Goal: Task Accomplishment & Management: Use online tool/utility

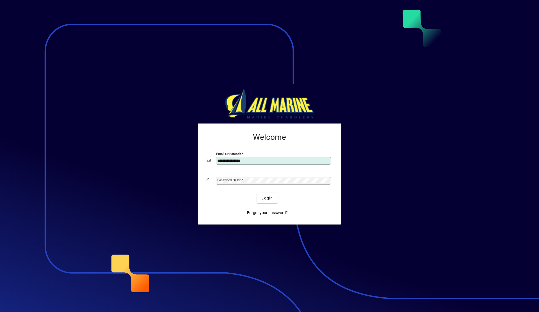
type input "**********"
click at [271, 196] on span "Login" at bounding box center [268, 198] width 12 height 6
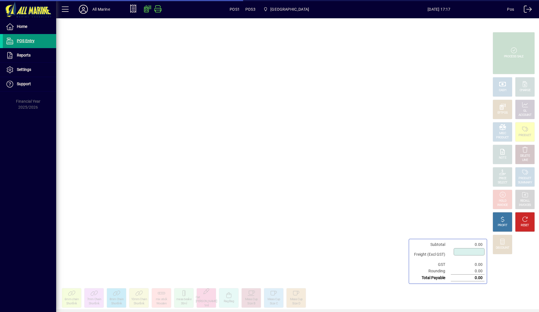
type input "****"
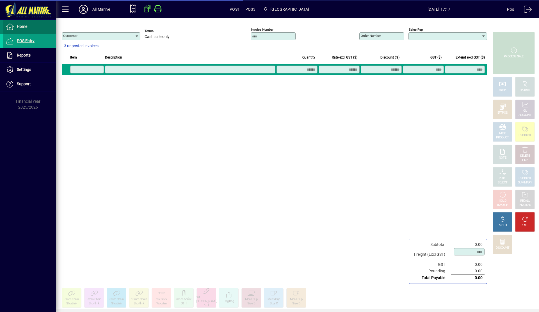
click at [27, 28] on span "Home" at bounding box center [22, 26] width 10 height 4
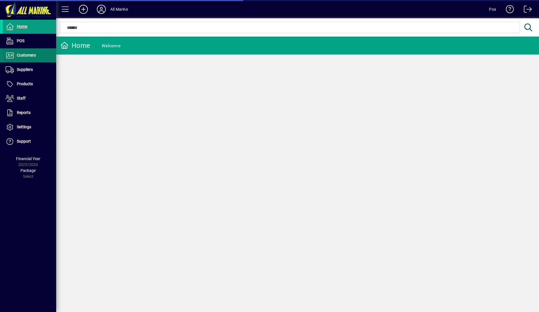
click at [38, 56] on span at bounding box center [29, 55] width 53 height 13
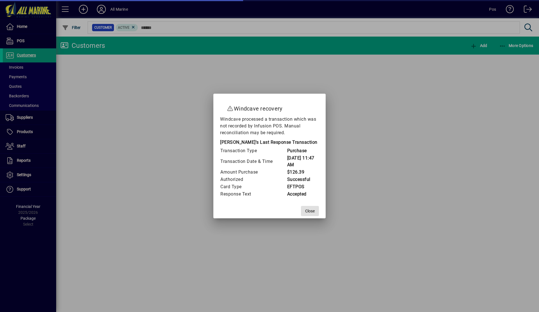
click at [313, 214] on span at bounding box center [310, 210] width 18 height 13
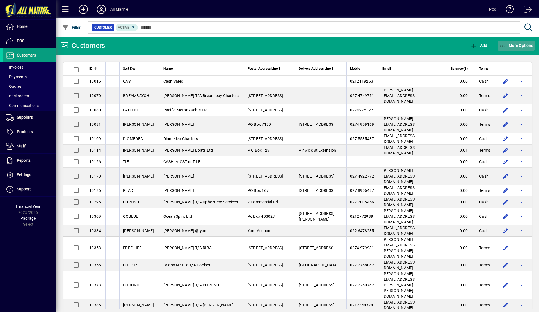
click at [508, 44] on span "More Options" at bounding box center [516, 45] width 34 height 4
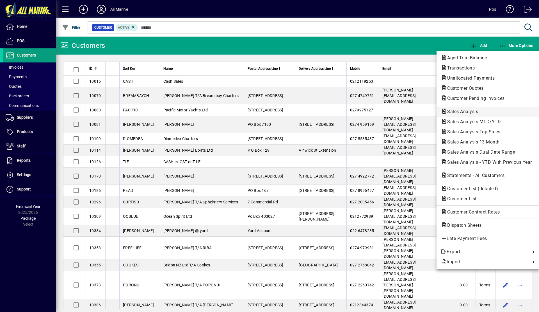
click at [481, 110] on span "Sales Analysis" at bounding box center [488, 111] width 94 height 7
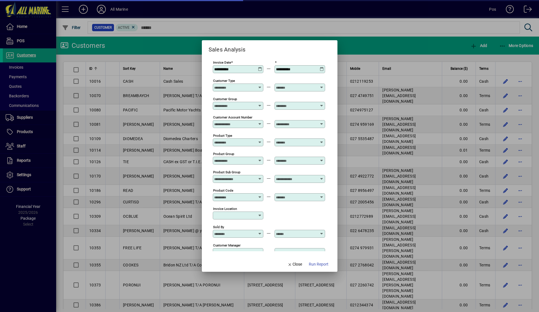
type input "**********"
click at [259, 67] on icon at bounding box center [260, 67] width 4 height 0
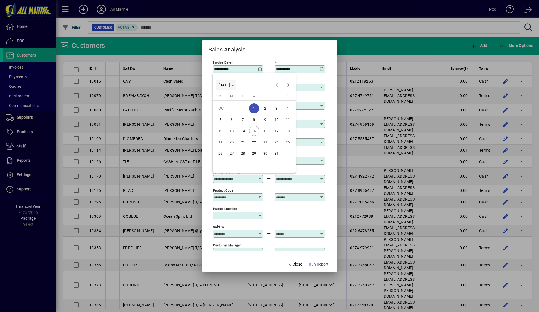
click at [231, 82] on span "Choose month and year" at bounding box center [226, 84] width 20 height 13
click at [223, 126] on span "2024" at bounding box center [225, 125] width 18 height 10
click at [246, 135] on span "OCT" at bounding box center [244, 136] width 18 height 10
click at [241, 120] on span "1" at bounding box center [243, 119] width 10 height 10
type input "**********"
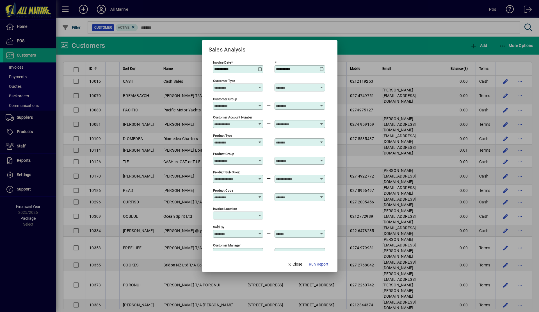
click at [322, 67] on icon at bounding box center [322, 67] width 4 height 0
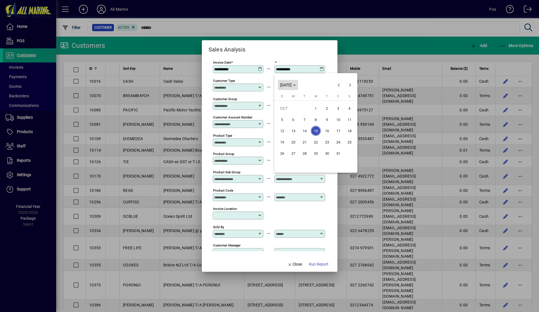
click at [292, 83] on span "[DATE]" at bounding box center [286, 85] width 12 height 4
click at [287, 127] on span "2024" at bounding box center [287, 125] width 18 height 10
click at [307, 137] on span "OCT" at bounding box center [306, 136] width 18 height 10
click at [305, 141] on span "15" at bounding box center [305, 142] width 10 height 10
type input "**********"
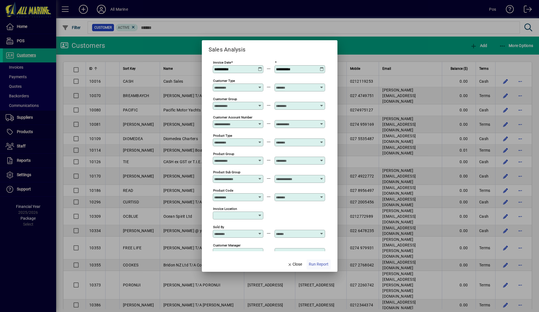
click at [322, 265] on span "Run Report" at bounding box center [319, 264] width 20 height 6
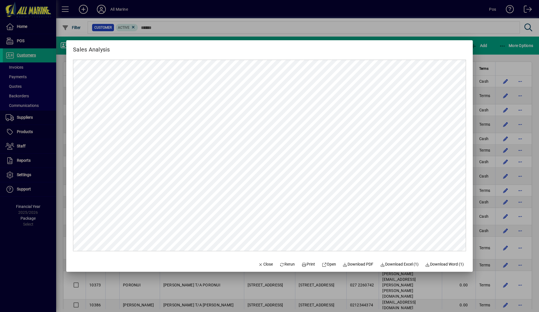
click at [495, 53] on div at bounding box center [269, 156] width 539 height 312
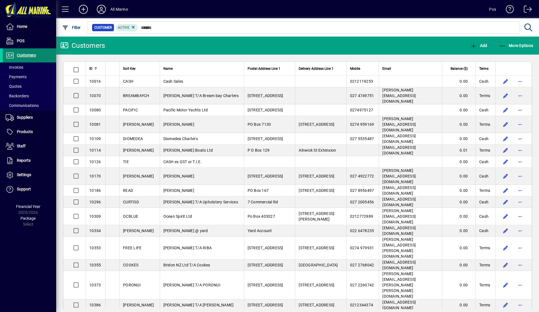
click at [26, 55] on span "Customers" at bounding box center [26, 55] width 19 height 4
click at [504, 44] on icon "button" at bounding box center [502, 46] width 7 height 6
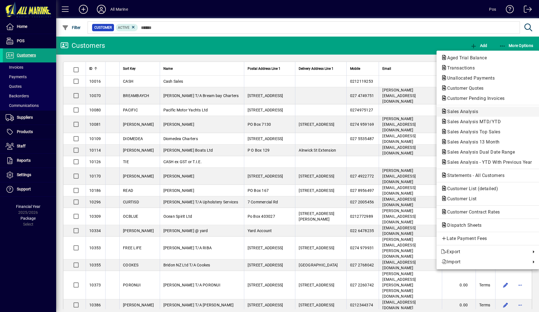
click at [476, 111] on span "Sales Analysis" at bounding box center [461, 111] width 40 height 5
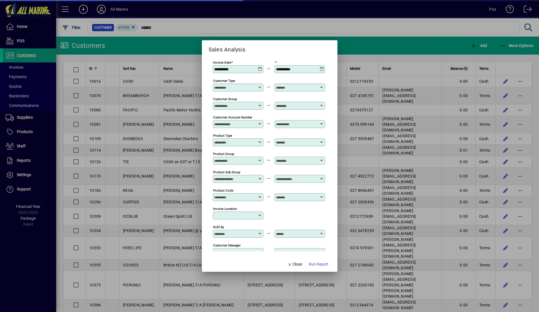
type input "**********"
click at [260, 67] on icon at bounding box center [260, 67] width 4 height 0
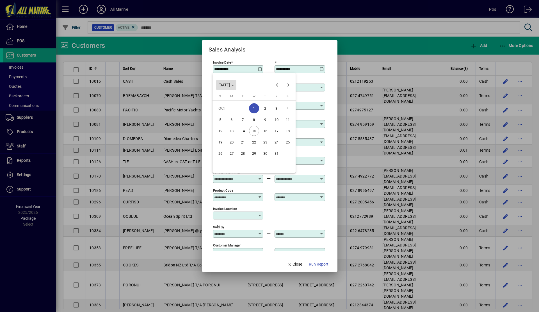
click at [230, 85] on span "[DATE]" at bounding box center [225, 85] width 12 height 4
click at [227, 127] on span "2024" at bounding box center [225, 125] width 18 height 10
click at [263, 135] on span "NOV" at bounding box center [264, 136] width 18 height 10
click at [276, 108] on span "1" at bounding box center [277, 108] width 10 height 10
type input "**********"
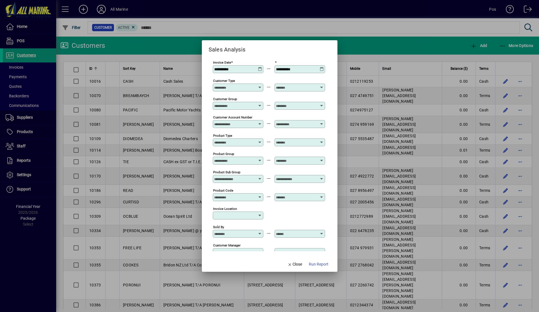
click at [321, 67] on icon at bounding box center [322, 67] width 4 height 0
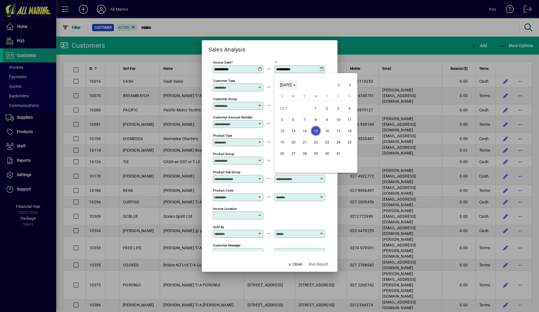
click at [298, 81] on span "Choose month and year" at bounding box center [288, 84] width 20 height 13
click at [286, 126] on span "2024" at bounding box center [287, 125] width 18 height 10
click at [326, 134] on span "NOV" at bounding box center [326, 136] width 18 height 10
click at [353, 152] on span "30" at bounding box center [350, 153] width 10 height 10
type input "**********"
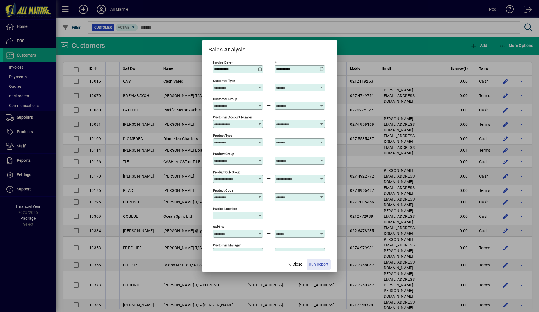
click at [319, 266] on span "Run Report" at bounding box center [319, 264] width 20 height 6
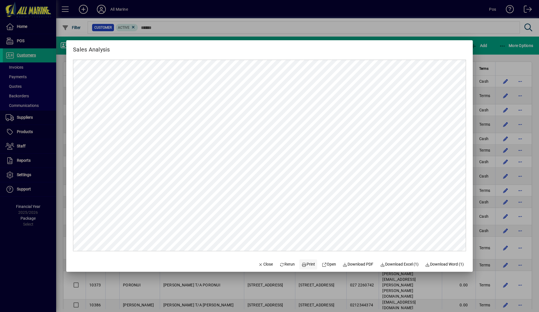
click at [302, 262] on icon at bounding box center [304, 264] width 5 height 4
click at [499, 52] on div at bounding box center [269, 156] width 539 height 312
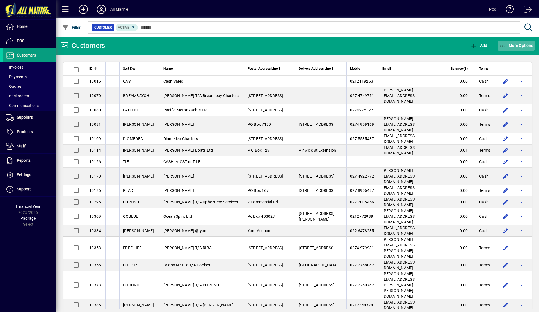
click at [507, 45] on span "More Options" at bounding box center [516, 45] width 34 height 4
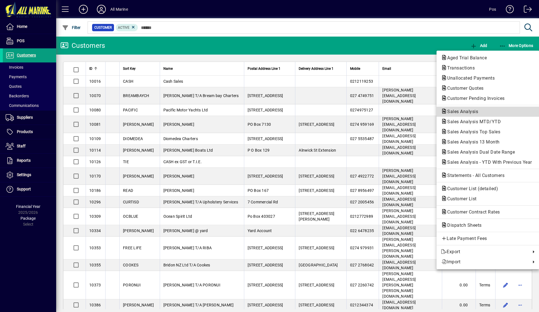
click at [469, 113] on span "Sales Analysis" at bounding box center [461, 111] width 40 height 5
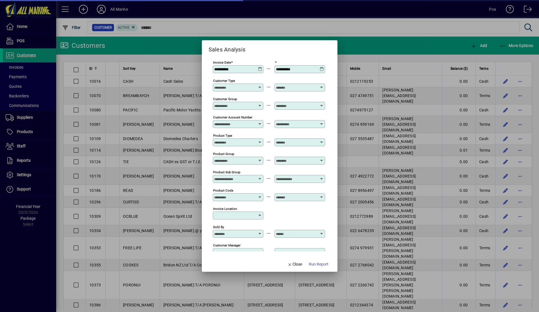
click at [260, 67] on icon at bounding box center [260, 67] width 4 height 0
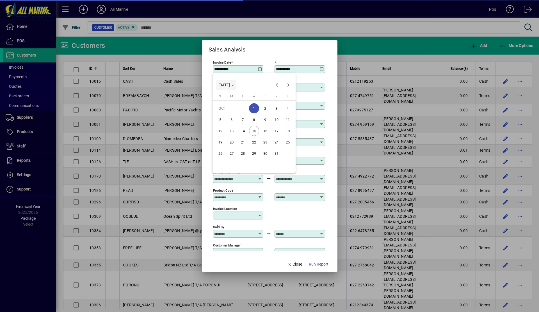
click at [230, 85] on span "[DATE]" at bounding box center [225, 85] width 12 height 4
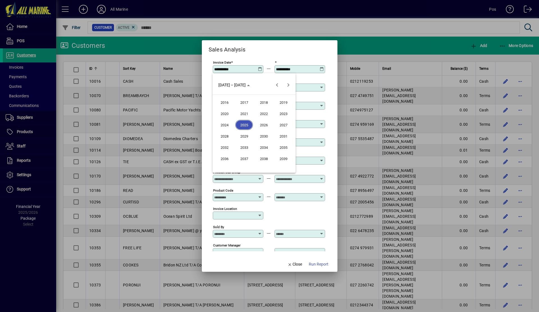
click at [223, 121] on span "2024" at bounding box center [225, 125] width 18 height 10
click at [285, 135] on span "DEC" at bounding box center [284, 136] width 18 height 10
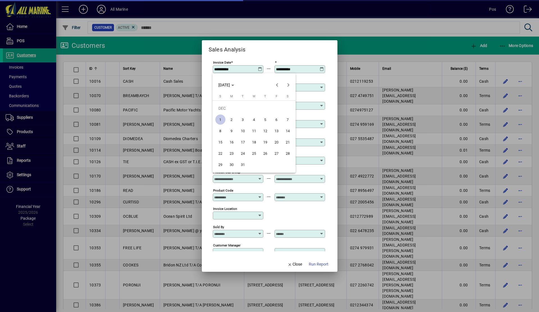
click at [222, 117] on span "1" at bounding box center [220, 119] width 10 height 10
type input "**********"
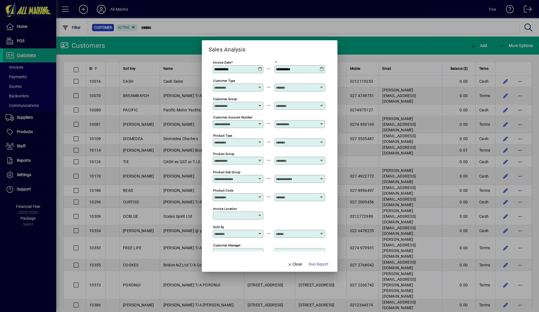
click at [321, 67] on icon at bounding box center [322, 67] width 4 height 0
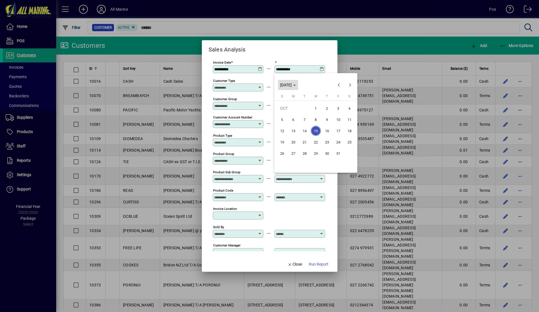
click at [292, 83] on span "[DATE]" at bounding box center [286, 85] width 12 height 4
click at [287, 126] on span "2024" at bounding box center [287, 125] width 18 height 10
click at [344, 136] on span "DEC" at bounding box center [346, 136] width 18 height 10
click at [305, 166] on span "31" at bounding box center [305, 164] width 10 height 10
type input "**********"
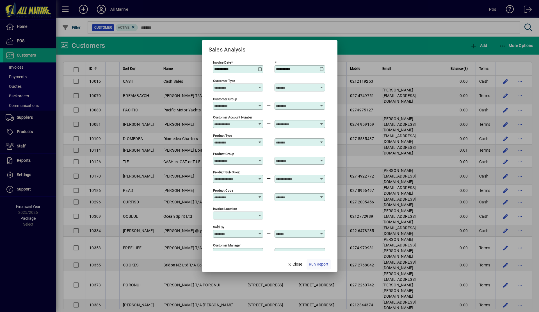
click at [319, 262] on span "Run Report" at bounding box center [319, 264] width 20 height 6
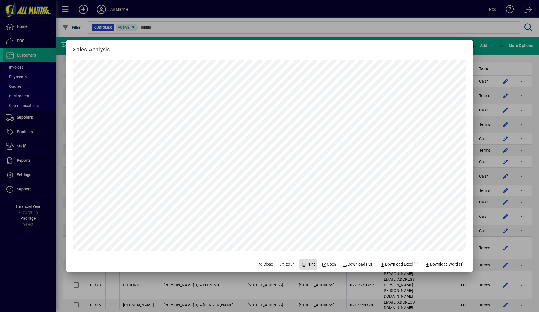
click at [304, 264] on span "Print" at bounding box center [308, 264] width 13 height 6
click at [491, 51] on div at bounding box center [269, 156] width 539 height 312
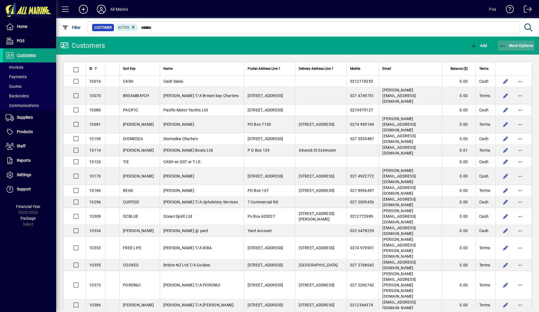
click at [513, 46] on span "More Options" at bounding box center [516, 45] width 34 height 4
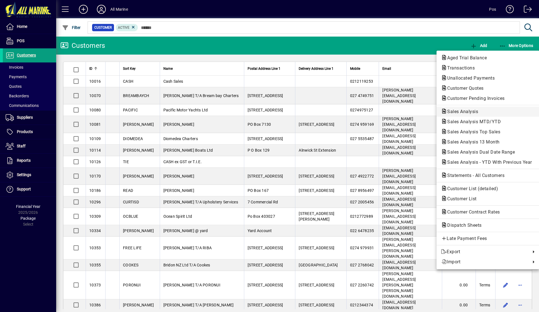
click at [475, 110] on span "Sales Analysis" at bounding box center [461, 111] width 40 height 5
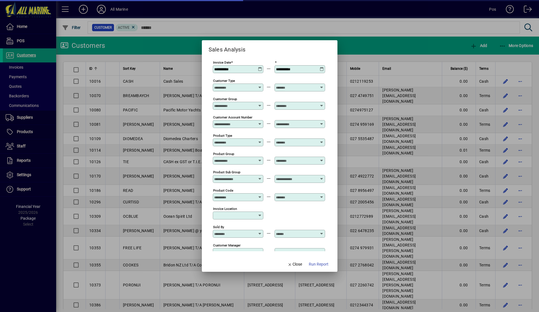
type input "**********"
click at [259, 67] on icon at bounding box center [260, 67] width 4 height 0
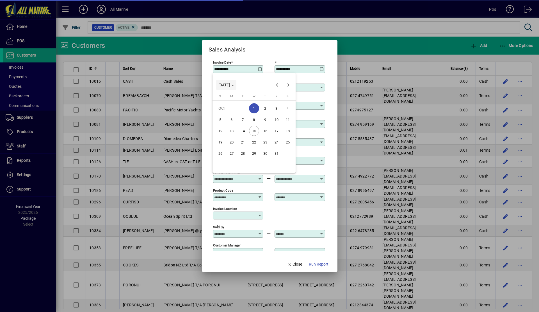
click at [230, 83] on span "[DATE]" at bounding box center [225, 85] width 12 height 4
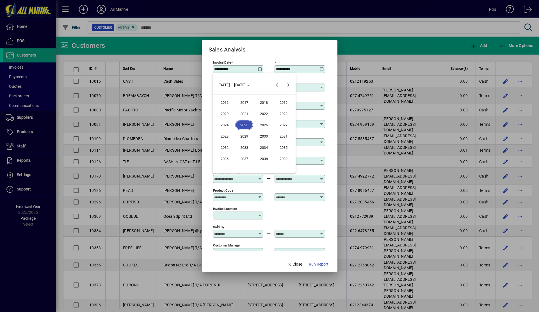
click at [242, 123] on span "2025" at bounding box center [244, 125] width 18 height 10
click at [227, 112] on span "JAN" at bounding box center [225, 113] width 18 height 10
click at [252, 108] on span "1" at bounding box center [254, 108] width 10 height 10
type input "**********"
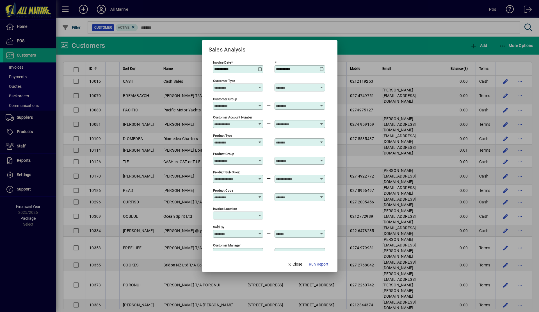
click at [322, 67] on icon at bounding box center [322, 67] width 4 height 0
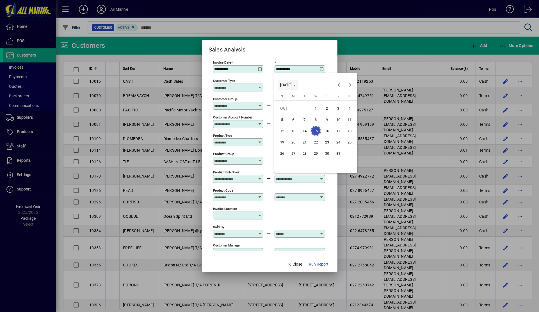
click at [292, 87] on span "[DATE]" at bounding box center [286, 85] width 12 height 4
click at [303, 123] on span "2025" at bounding box center [306, 125] width 18 height 10
click at [291, 112] on span "JAN" at bounding box center [287, 113] width 18 height 10
click at [337, 153] on span "31" at bounding box center [338, 153] width 10 height 10
type input "**********"
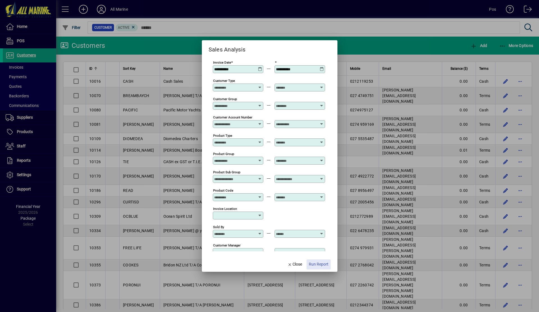
click at [323, 263] on span "Run Report" at bounding box center [319, 264] width 20 height 6
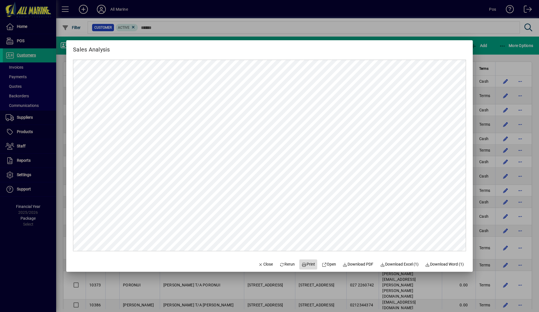
click at [306, 264] on span "Print" at bounding box center [308, 264] width 13 height 6
drag, startPoint x: 507, startPoint y: 56, endPoint x: 508, endPoint y: 53, distance: 3.1
click at [507, 55] on div at bounding box center [269, 156] width 539 height 312
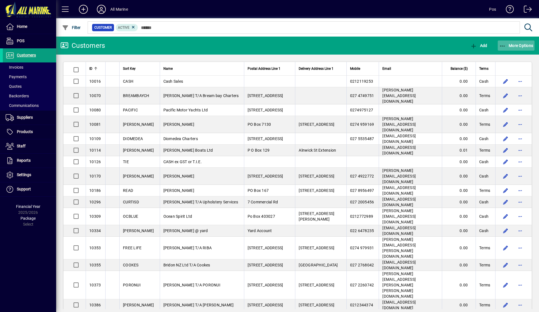
click at [510, 47] on span "More Options" at bounding box center [516, 45] width 34 height 4
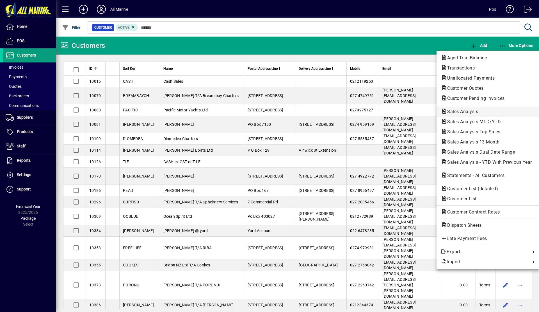
click at [477, 110] on span "Sales Analysis" at bounding box center [461, 111] width 40 height 5
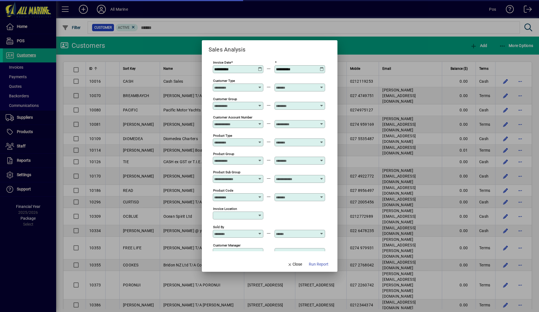
click at [262, 70] on div "**********" at bounding box center [238, 69] width 49 height 4
type input "**********"
click at [261, 67] on icon at bounding box center [260, 67] width 4 height 0
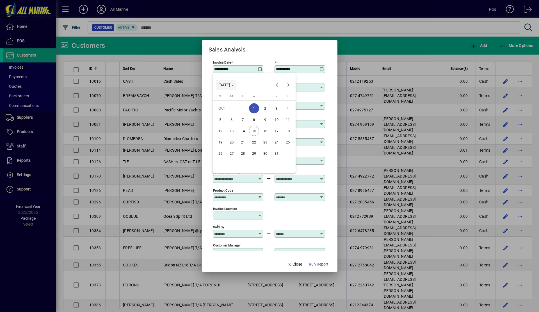
click at [230, 84] on span "[DATE]" at bounding box center [225, 85] width 12 height 4
click at [220, 124] on span "2024" at bounding box center [225, 125] width 18 height 10
click at [231, 84] on span "2024" at bounding box center [225, 85] width 13 height 4
click at [230, 85] on span "[DATE]" at bounding box center [225, 85] width 12 height 4
click at [291, 86] on span "Next 24 years" at bounding box center [288, 84] width 11 height 11
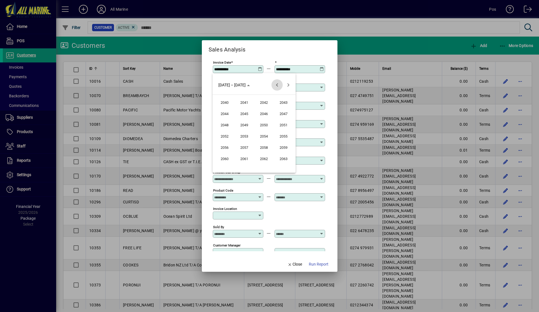
click at [278, 85] on span "Previous 24 years" at bounding box center [277, 84] width 11 height 11
click at [246, 124] on span "2025" at bounding box center [244, 125] width 18 height 10
click at [246, 114] on span "FEB" at bounding box center [244, 113] width 18 height 10
click at [289, 106] on span "1" at bounding box center [288, 108] width 10 height 10
type input "**********"
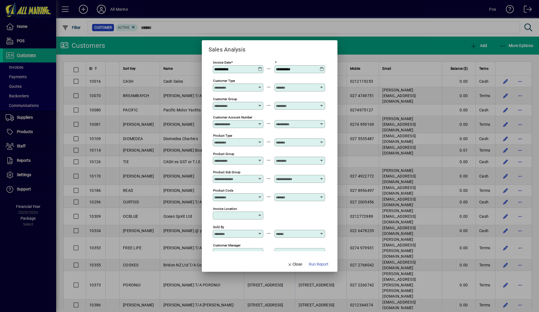
click at [261, 67] on icon at bounding box center [260, 67] width 4 height 0
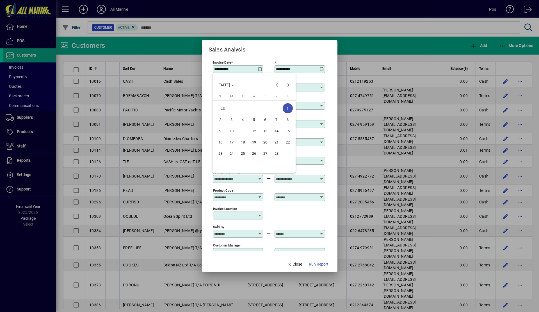
click at [290, 108] on span "1" at bounding box center [288, 108] width 10 height 10
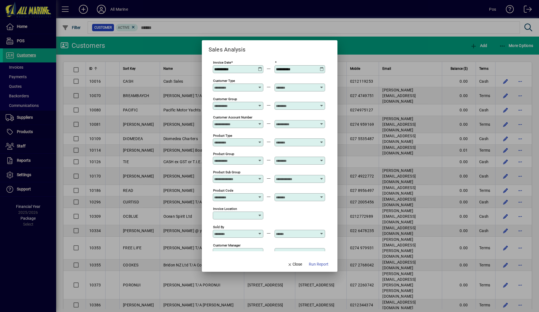
click at [322, 67] on icon at bounding box center [322, 67] width 4 height 0
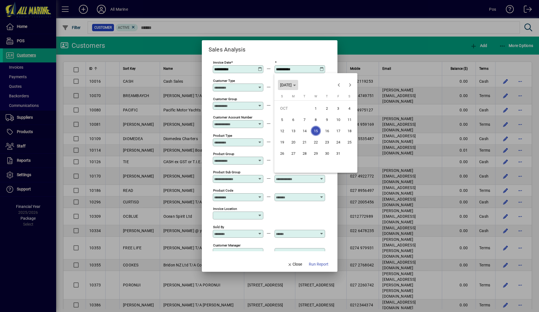
click at [292, 86] on span "[DATE]" at bounding box center [286, 85] width 12 height 4
click at [305, 126] on span "2025" at bounding box center [306, 125] width 18 height 10
click at [308, 113] on span "FEB" at bounding box center [306, 113] width 18 height 10
click at [337, 151] on span "28" at bounding box center [338, 153] width 10 height 10
type input "**********"
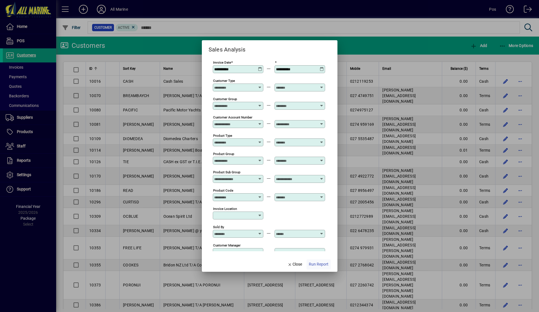
click at [318, 265] on span "Run Report" at bounding box center [319, 264] width 20 height 6
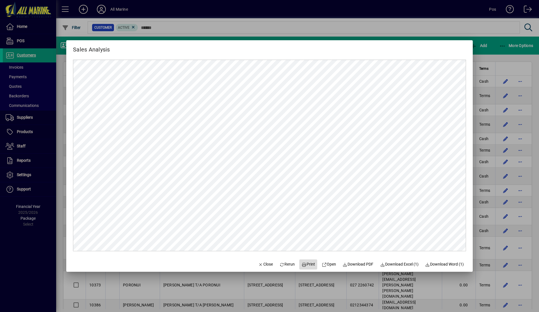
click at [305, 266] on span "Print" at bounding box center [308, 264] width 13 height 6
click at [497, 48] on div at bounding box center [269, 156] width 539 height 312
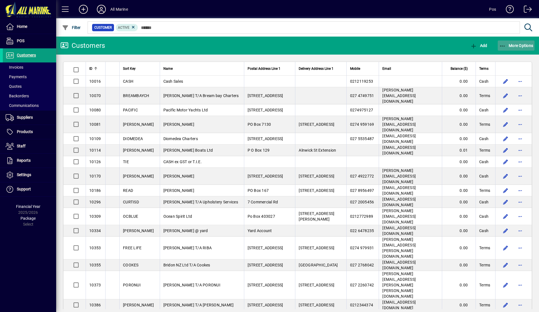
click at [505, 44] on icon "button" at bounding box center [502, 46] width 7 height 6
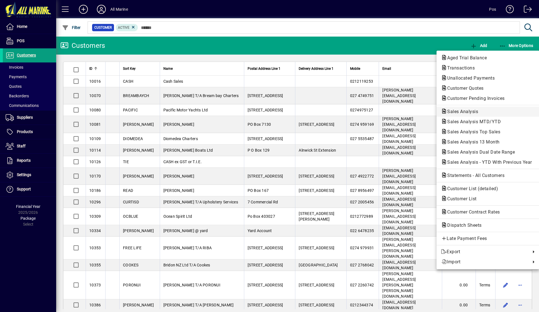
click at [462, 110] on span "Sales Analysis" at bounding box center [461, 111] width 40 height 5
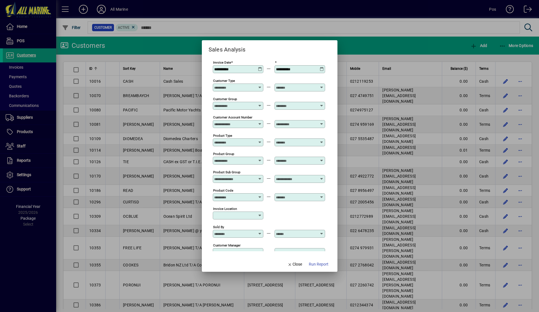
type input "**********"
click at [260, 67] on icon at bounding box center [260, 67] width 4 height 0
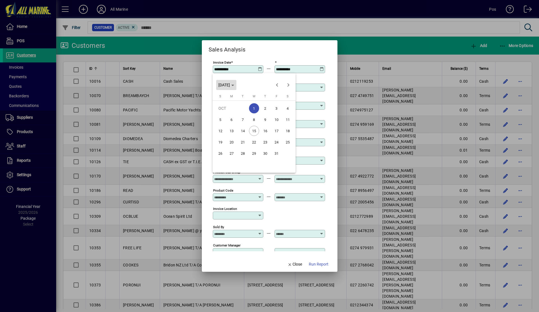
click at [230, 84] on span "[DATE]" at bounding box center [225, 85] width 12 height 4
click at [239, 125] on span "2025" at bounding box center [244, 125] width 18 height 10
click at [266, 115] on span "MAR" at bounding box center [264, 113] width 18 height 10
click at [289, 108] on span "1" at bounding box center [288, 108] width 10 height 10
type input "**********"
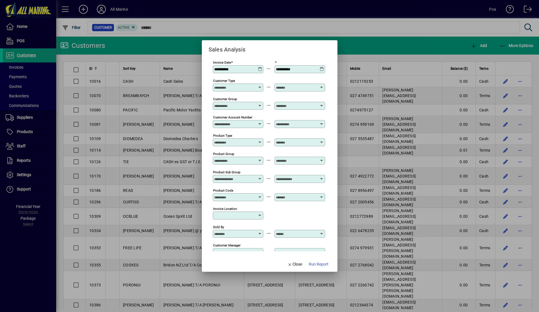
click at [323, 67] on icon at bounding box center [322, 67] width 4 height 0
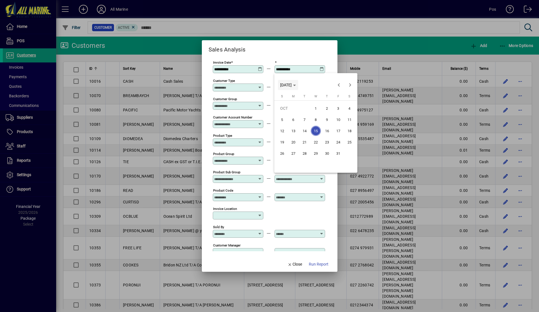
click at [292, 87] on span "[DATE]" at bounding box center [286, 85] width 12 height 4
click at [307, 125] on span "2025" at bounding box center [306, 125] width 18 height 10
click at [324, 113] on span "MAR" at bounding box center [326, 113] width 18 height 10
click at [293, 166] on span "31" at bounding box center [293, 164] width 10 height 10
type input "**********"
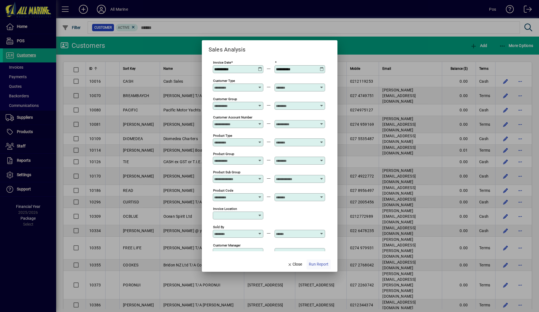
click at [321, 264] on span "Run Report" at bounding box center [319, 264] width 20 height 6
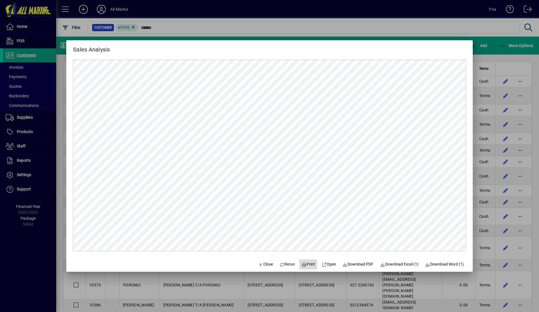
click at [306, 263] on span "Print" at bounding box center [308, 264] width 13 height 6
click at [495, 51] on div at bounding box center [269, 156] width 539 height 312
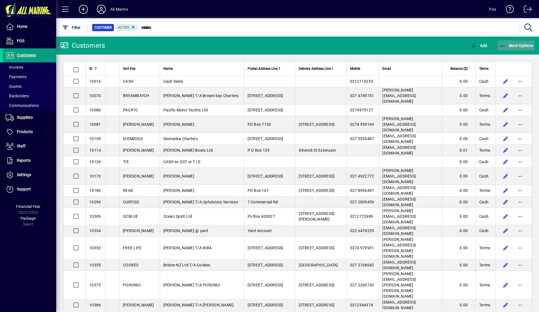
click at [514, 48] on span "button" at bounding box center [516, 45] width 37 height 13
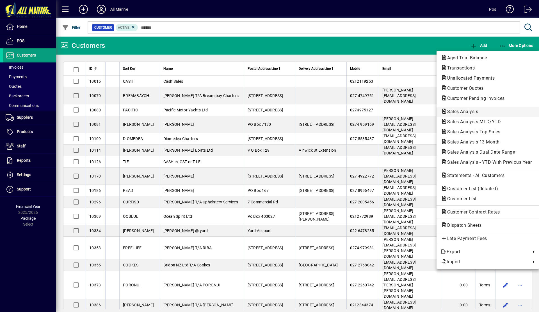
click at [469, 112] on span "Sales Analysis" at bounding box center [461, 111] width 40 height 5
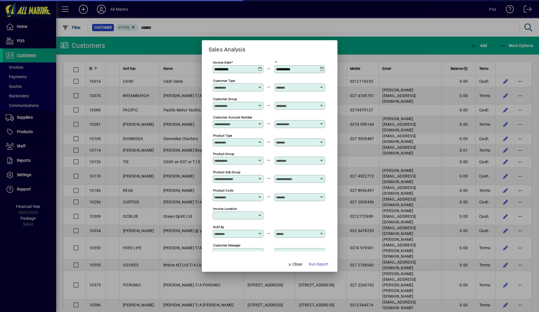
click at [260, 67] on icon at bounding box center [260, 67] width 4 height 0
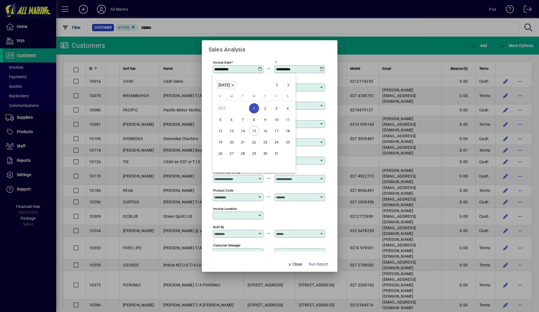
click at [230, 83] on span "[DATE]" at bounding box center [225, 85] width 12 height 4
click at [243, 125] on span "2025" at bounding box center [244, 125] width 18 height 10
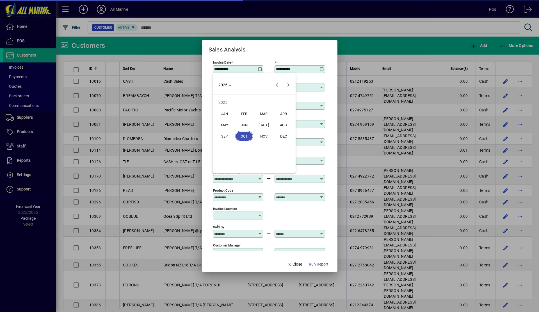
click at [285, 113] on span "APR" at bounding box center [284, 113] width 18 height 10
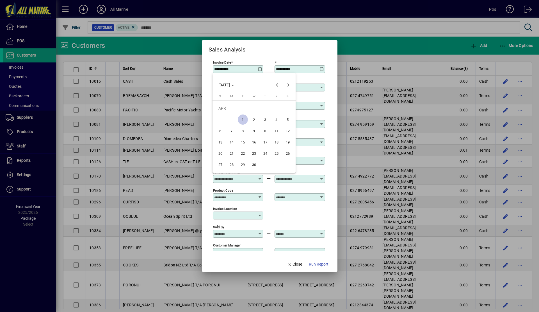
click at [241, 120] on span "1" at bounding box center [243, 119] width 10 height 10
type input "**********"
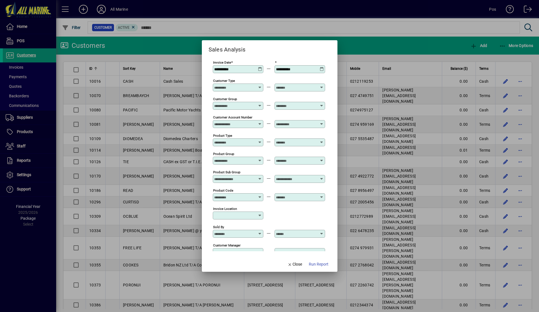
click at [322, 67] on icon at bounding box center [322, 67] width 4 height 0
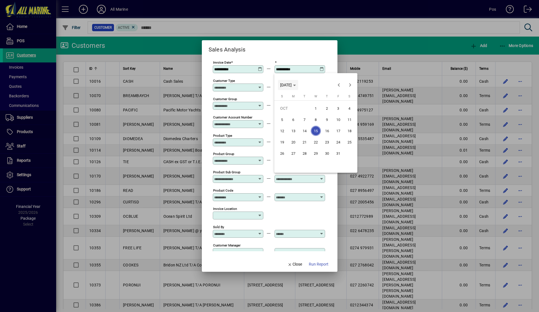
click at [292, 86] on span "[DATE]" at bounding box center [286, 85] width 12 height 4
click at [306, 125] on span "2025" at bounding box center [306, 125] width 18 height 10
click at [346, 112] on span "APR" at bounding box center [346, 113] width 18 height 10
click at [314, 165] on span "30" at bounding box center [316, 164] width 10 height 10
type input "**********"
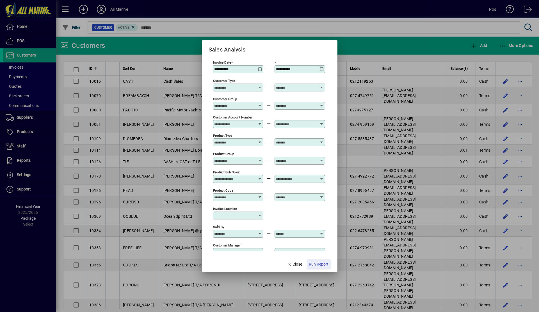
drag, startPoint x: 323, startPoint y: 265, endPoint x: 332, endPoint y: 183, distance: 82.5
click at [323, 264] on span "Run Report" at bounding box center [319, 264] width 20 height 6
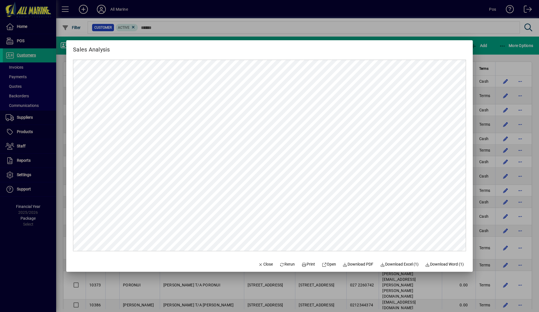
click at [490, 49] on div at bounding box center [269, 156] width 539 height 312
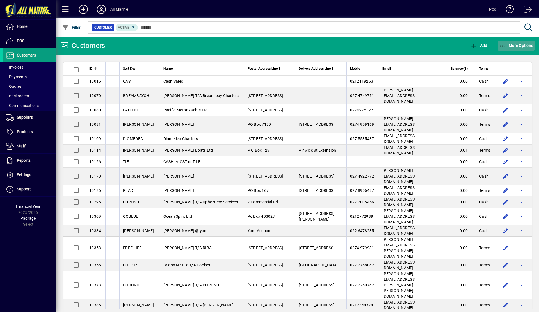
click at [515, 46] on span "More Options" at bounding box center [516, 45] width 34 height 4
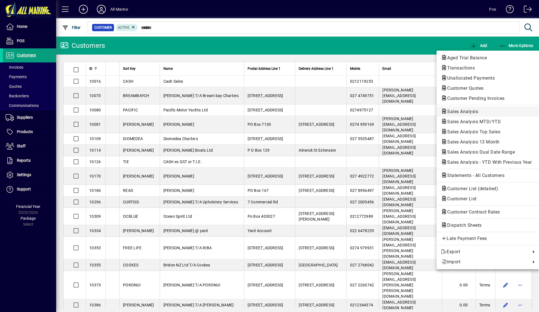
click at [469, 112] on span "Sales Analysis" at bounding box center [461, 111] width 40 height 5
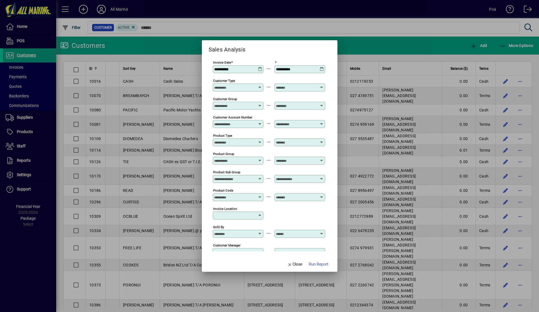
type input "**********"
click at [260, 67] on icon at bounding box center [260, 67] width 4 height 0
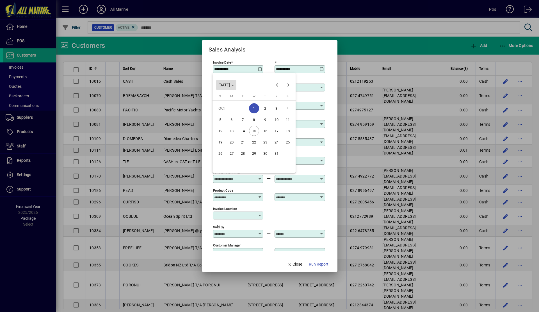
click at [230, 83] on span "[DATE]" at bounding box center [225, 85] width 12 height 4
click at [242, 123] on span "2025" at bounding box center [244, 125] width 18 height 10
click at [223, 125] on span "MAY" at bounding box center [225, 125] width 18 height 10
click at [266, 108] on span "1" at bounding box center [265, 108] width 10 height 10
type input "**********"
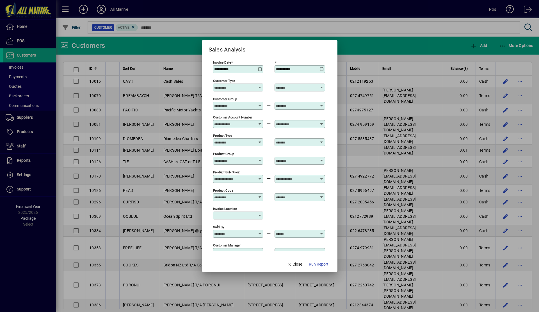
click at [323, 67] on icon at bounding box center [322, 67] width 4 height 0
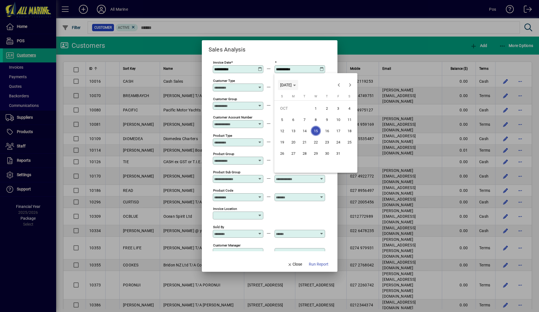
click at [296, 86] on span "[DATE]" at bounding box center [288, 85] width 16 height 4
click at [305, 124] on span "2025" at bounding box center [306, 125] width 18 height 10
click at [285, 123] on span "MAY" at bounding box center [287, 125] width 18 height 10
click at [351, 155] on span "31" at bounding box center [350, 153] width 10 height 10
type input "**********"
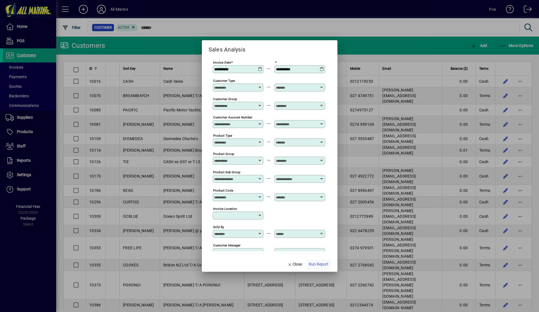
click at [318, 266] on span "Run Report" at bounding box center [319, 264] width 20 height 6
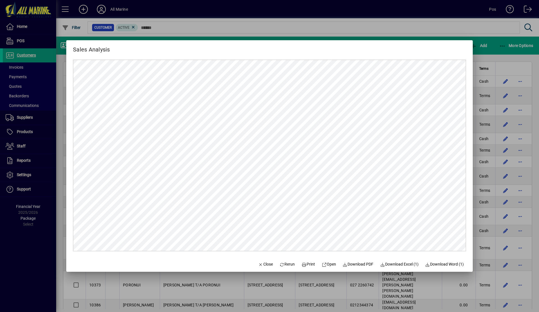
click at [497, 53] on div at bounding box center [269, 156] width 539 height 312
